Goal: Understand process/instructions: Learn how to perform a task or action

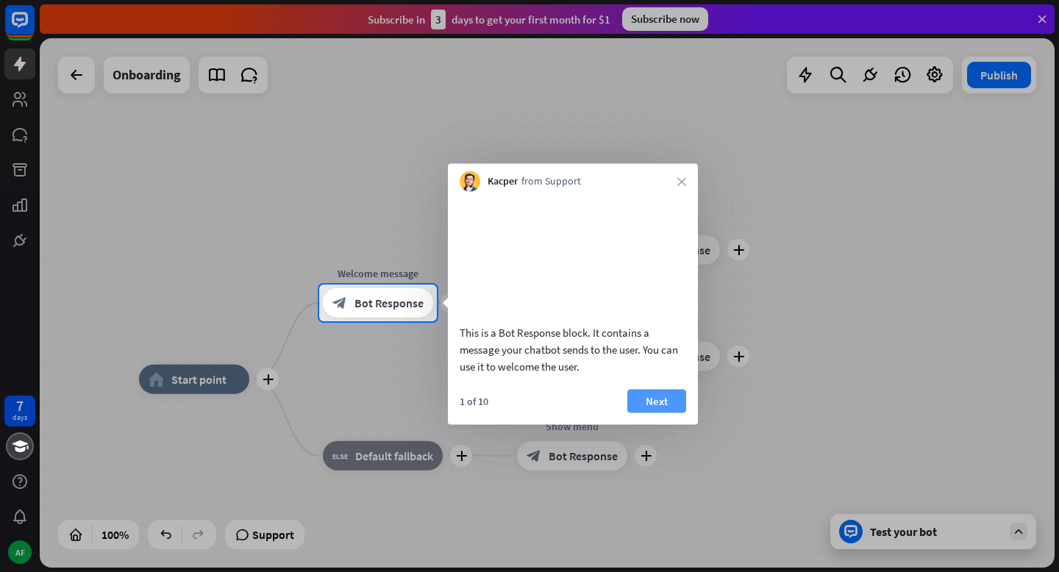
click at [653, 413] on button "Next" at bounding box center [656, 401] width 59 height 24
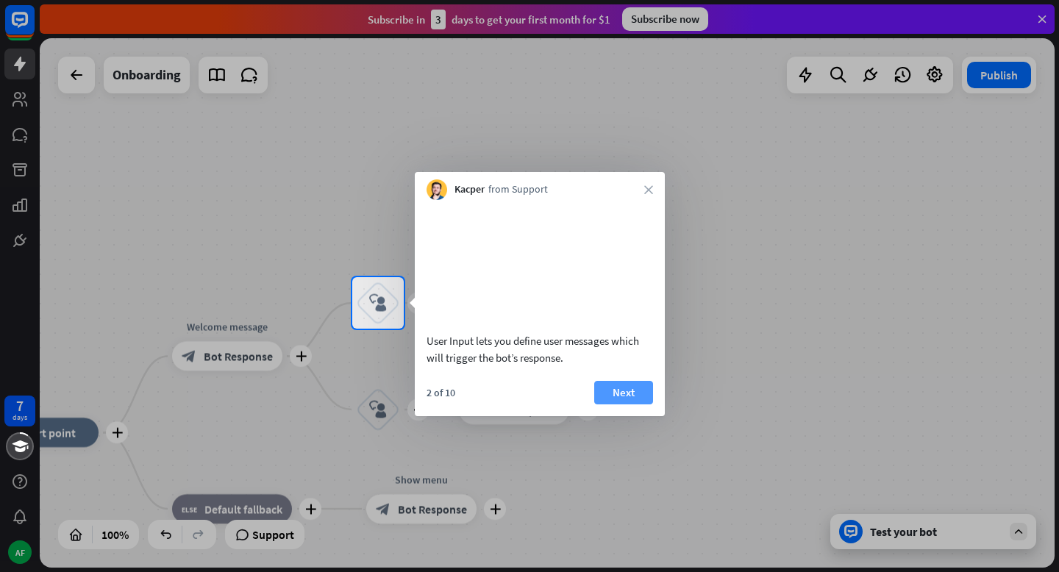
click at [622, 404] on button "Next" at bounding box center [623, 393] width 59 height 24
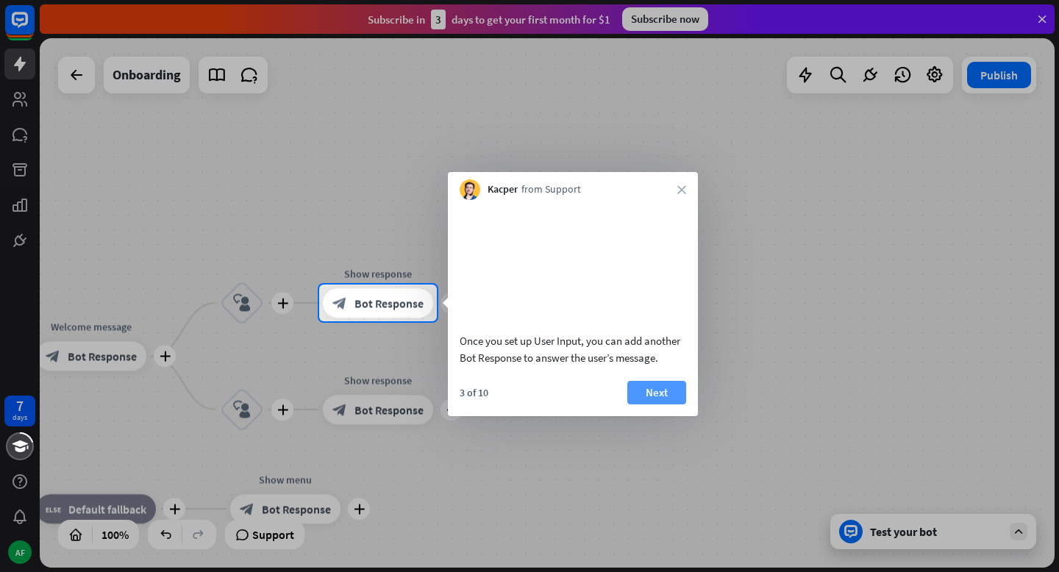
click at [643, 404] on button "Next" at bounding box center [656, 393] width 59 height 24
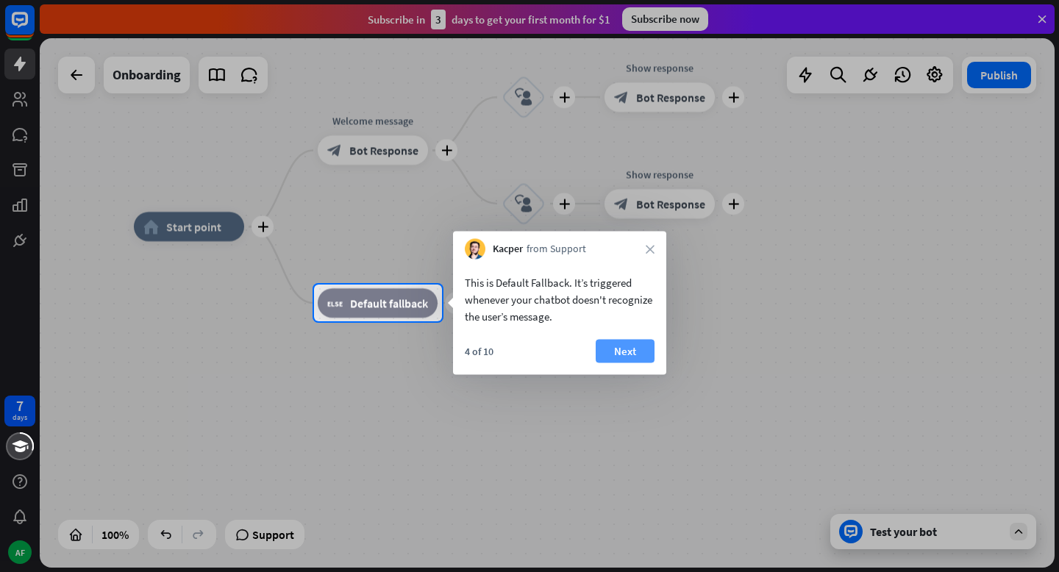
click at [616, 351] on button "Next" at bounding box center [625, 352] width 59 height 24
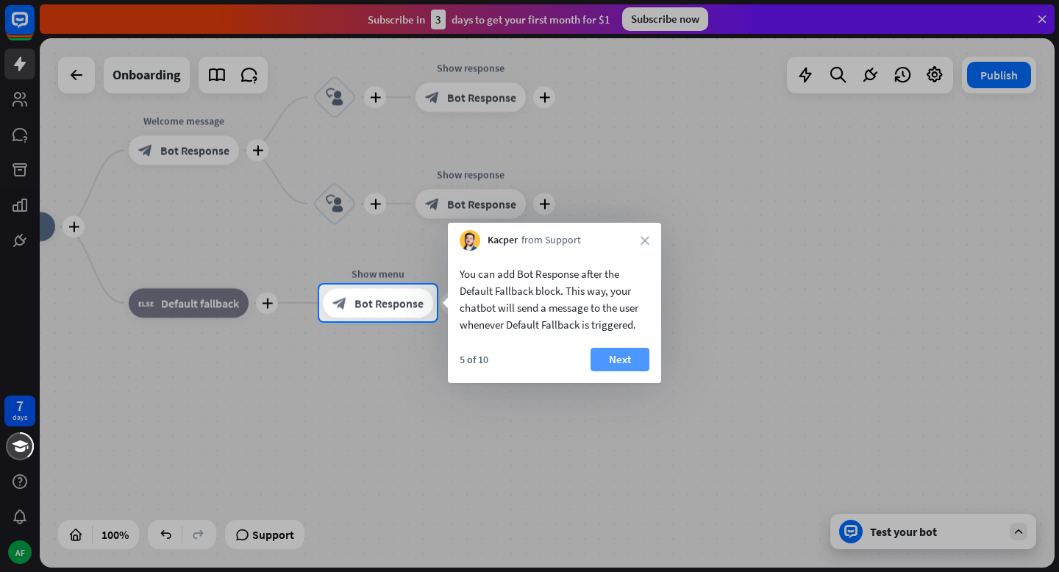
click at [627, 358] on button "Next" at bounding box center [619, 360] width 59 height 24
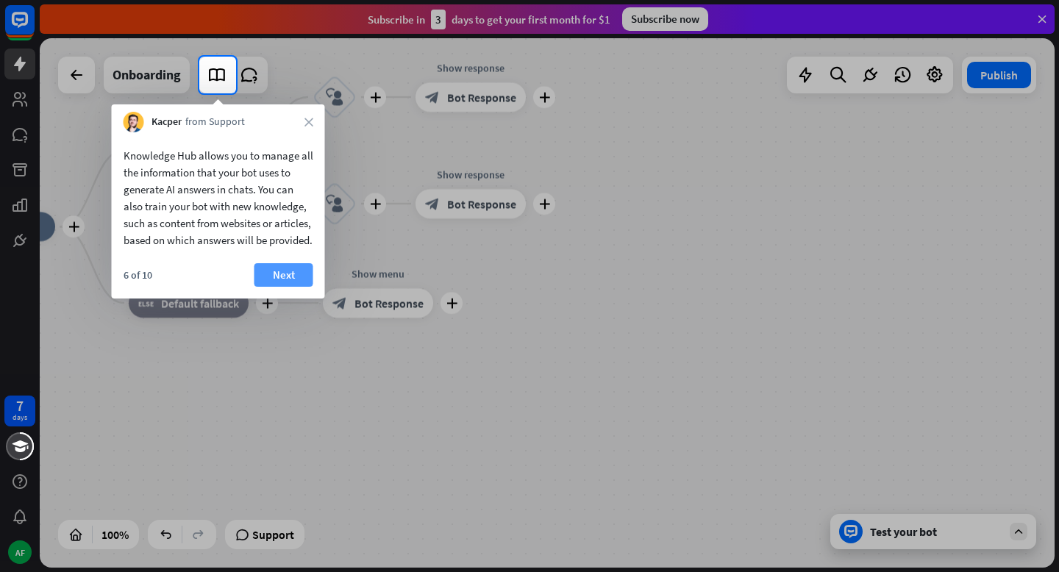
click at [288, 287] on button "Next" at bounding box center [283, 275] width 59 height 24
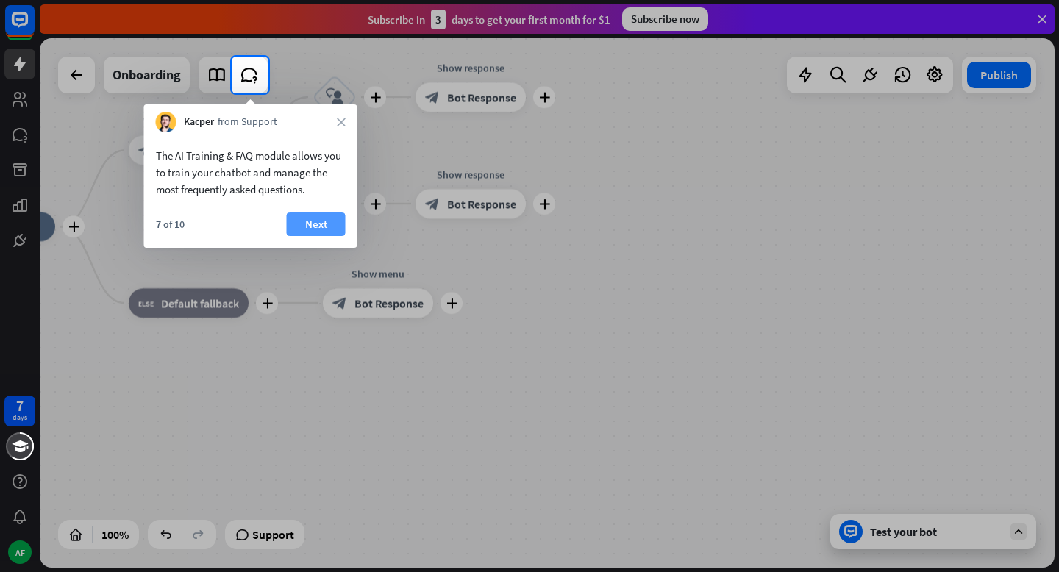
click at [314, 218] on button "Next" at bounding box center [316, 225] width 59 height 24
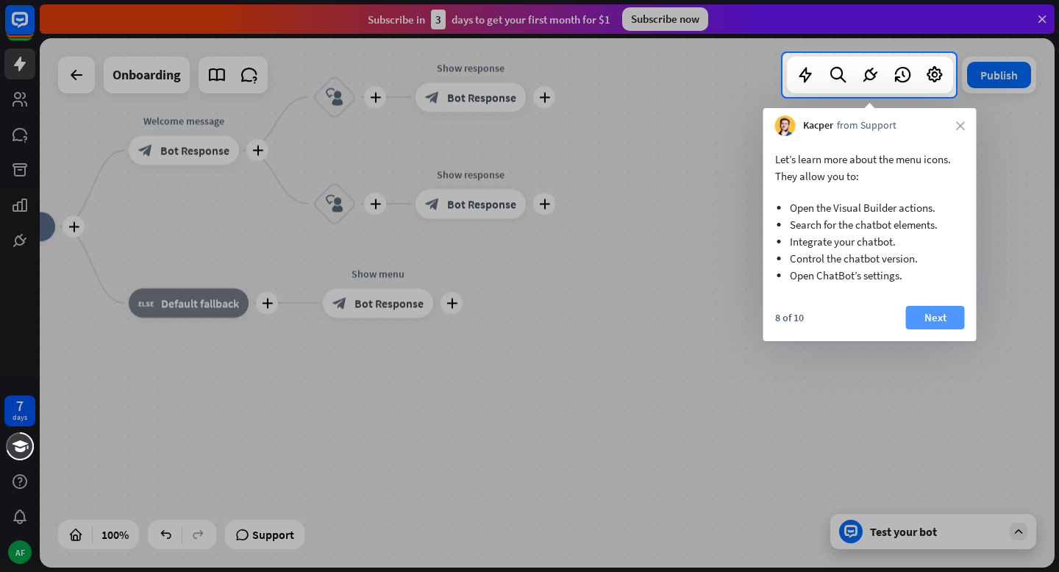
click at [918, 329] on button "Next" at bounding box center [935, 318] width 59 height 24
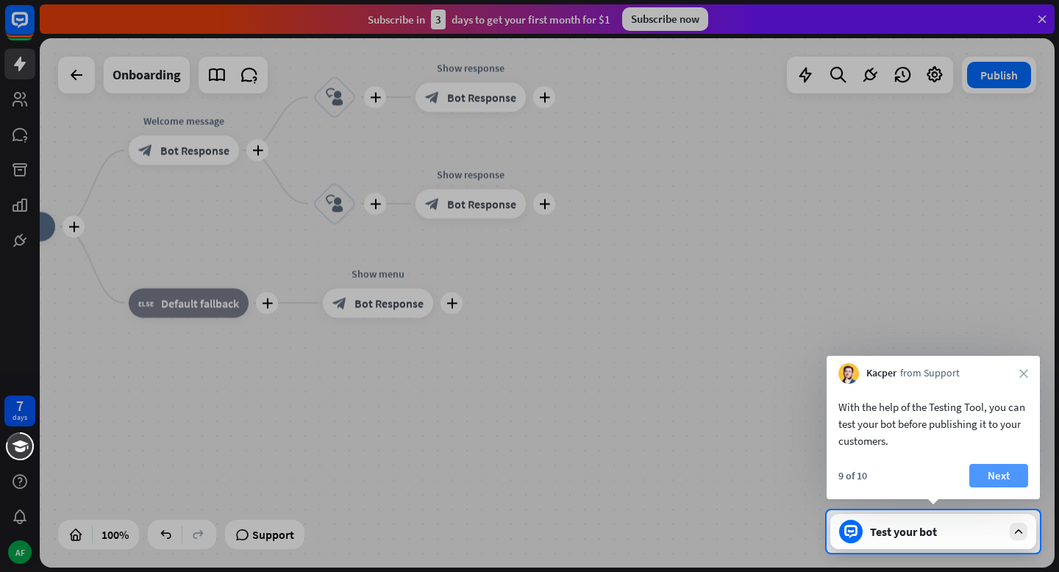
click at [990, 468] on button "Next" at bounding box center [998, 476] width 59 height 24
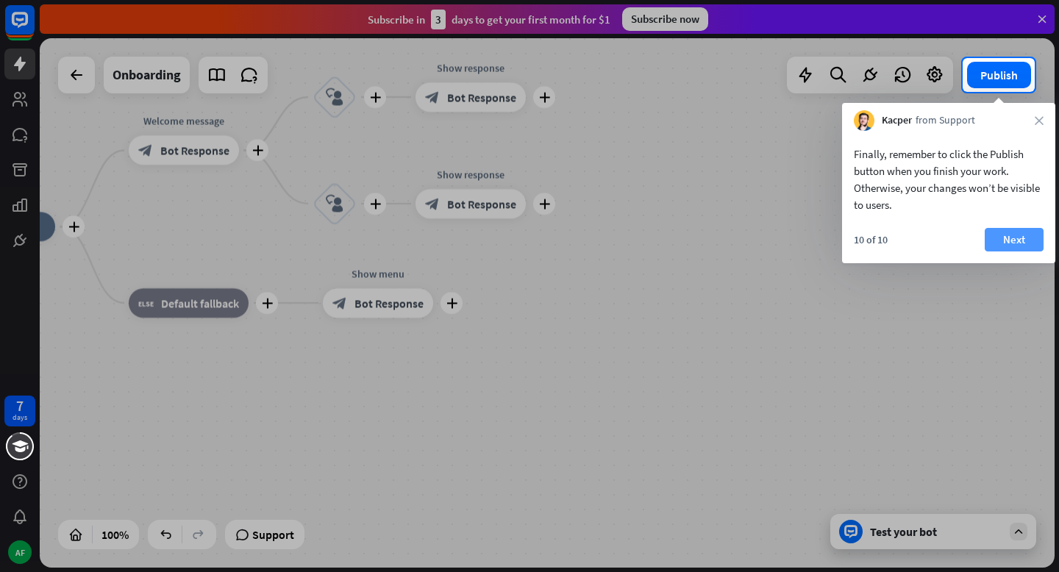
click at [1013, 239] on button "Next" at bounding box center [1014, 240] width 59 height 24
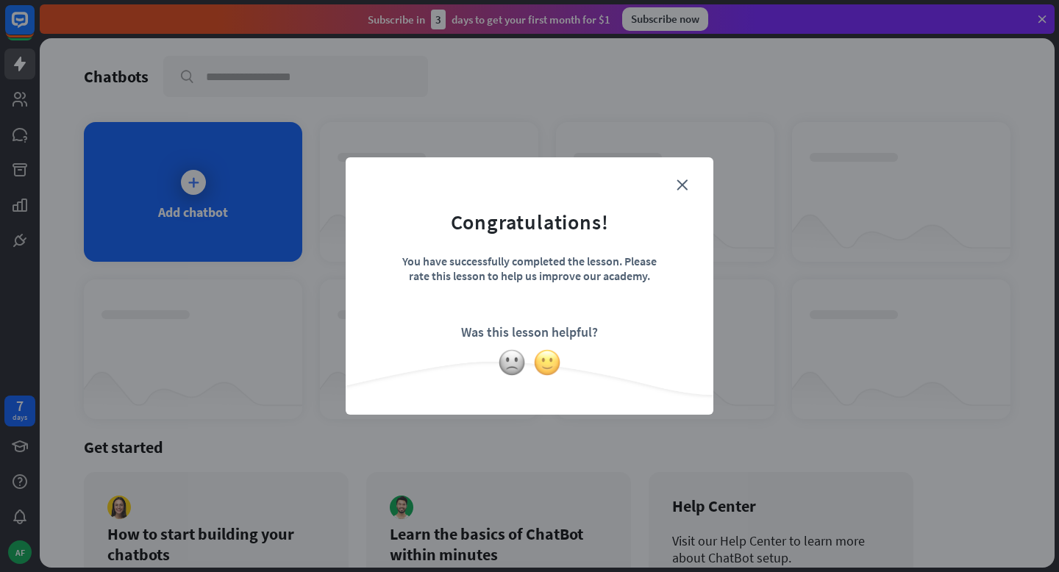
click at [551, 371] on img at bounding box center [547, 363] width 28 height 28
